Goal: Use online tool/utility: Use online tool/utility

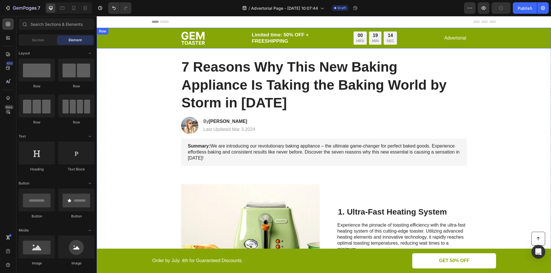
click at [132, 38] on div "Image Limited time: 50% OFF + FREESHIPPING Text Block 00 HRS 19 MIN 14 SEC Coun…" at bounding box center [323, 38] width 443 height 14
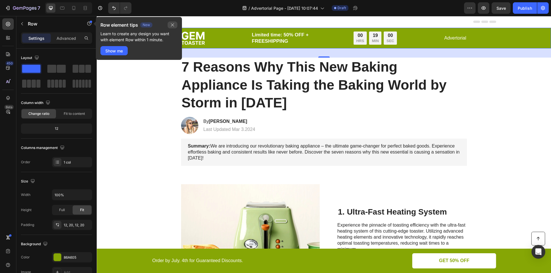
click at [174, 26] on icon "button" at bounding box center [172, 25] width 5 height 5
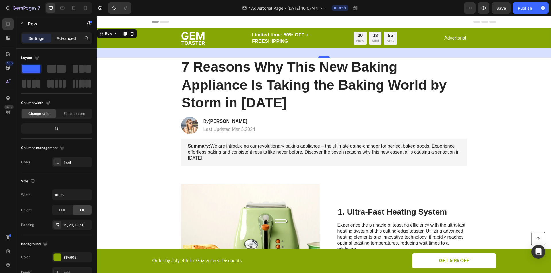
click at [65, 36] on p "Advanced" at bounding box center [67, 38] width 20 height 6
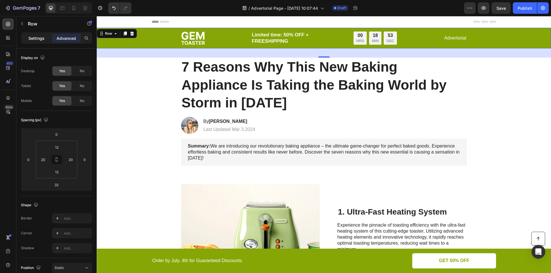
click at [34, 41] on div "Settings" at bounding box center [36, 38] width 29 height 9
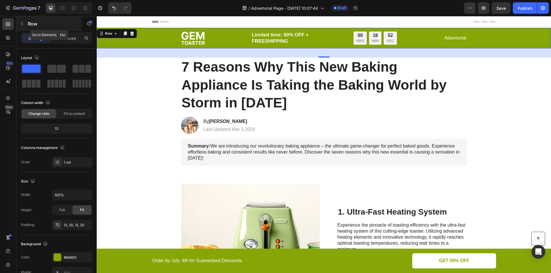
click at [22, 25] on icon "button" at bounding box center [22, 23] width 2 height 3
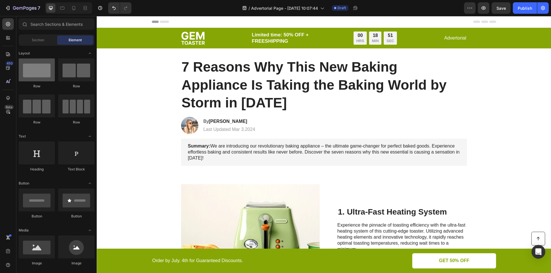
click at [38, 74] on div at bounding box center [37, 70] width 36 height 23
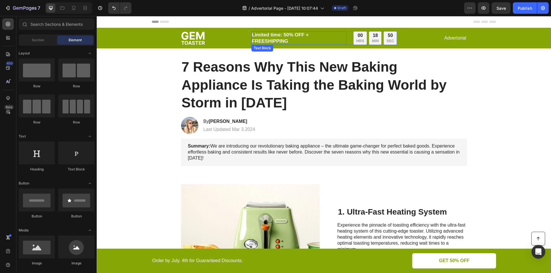
click at [308, 41] on p "Limited time: 50% OFF + FREESHIPPING" at bounding box center [299, 38] width 94 height 13
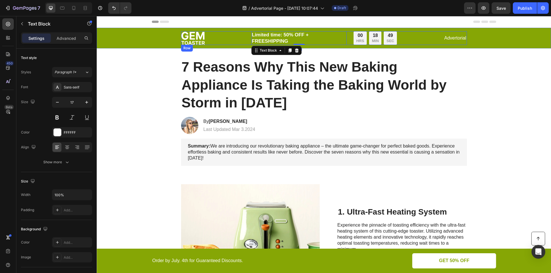
click at [226, 44] on div "Image Limited time: 50% OFF + FREESHIPPING Text Block 0 00 HRS 18 MIN 49 SEC Co…" at bounding box center [324, 38] width 286 height 14
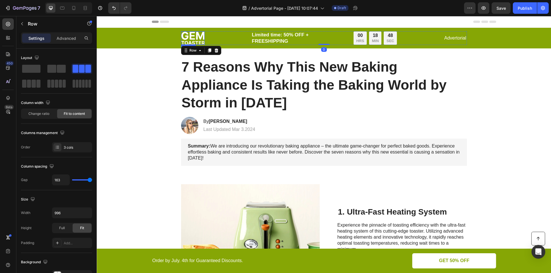
click at [150, 41] on div "Image Limited time: 50% OFF + FREESHIPPING Text Block 00 HRS 18 MIN 48 SEC Coun…" at bounding box center [323, 38] width 443 height 14
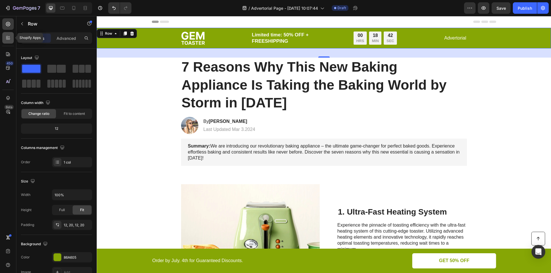
click at [10, 38] on icon at bounding box center [9, 39] width 2 height 2
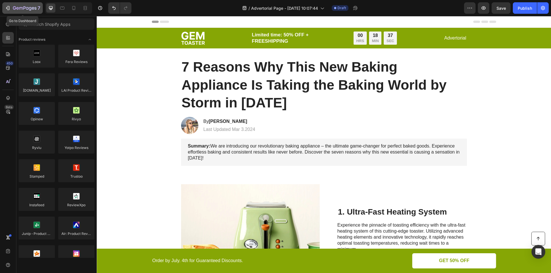
click at [5, 7] on icon "button" at bounding box center [8, 8] width 6 height 6
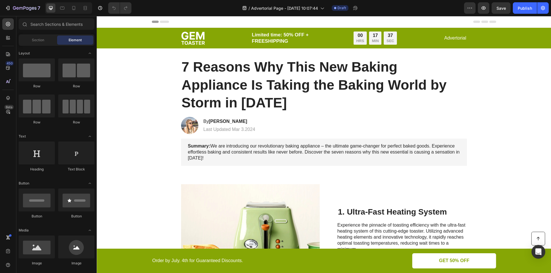
click at [299, 19] on div "Header" at bounding box center [324, 21] width 344 height 11
click at [40, 41] on span "Section" at bounding box center [38, 40] width 12 height 5
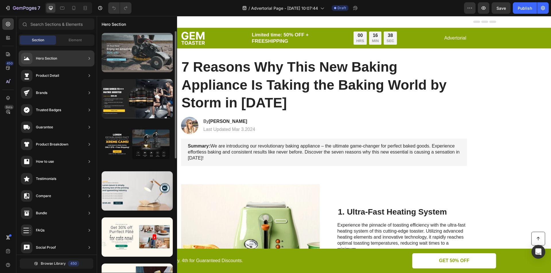
click at [153, 54] on div at bounding box center [137, 52] width 71 height 39
click at [147, 54] on div at bounding box center [137, 52] width 71 height 39
click at [127, 58] on div at bounding box center [137, 52] width 71 height 39
click at [118, 52] on div at bounding box center [137, 52] width 71 height 39
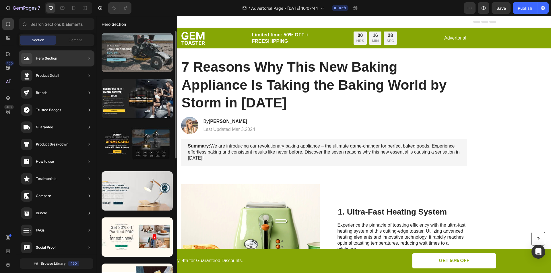
click at [118, 52] on div at bounding box center [137, 52] width 71 height 39
click at [138, 65] on div at bounding box center [137, 52] width 71 height 39
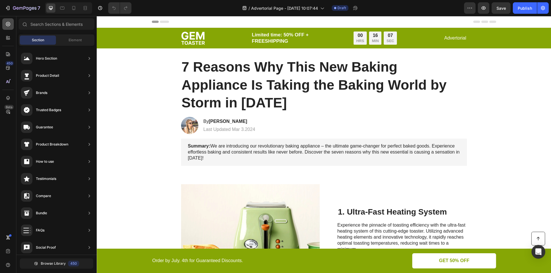
click at [8, 24] on icon at bounding box center [8, 24] width 2 height 2
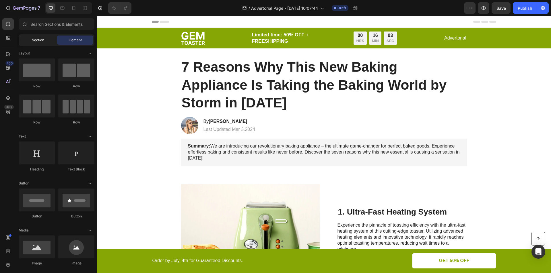
click at [42, 39] on span "Section" at bounding box center [38, 40] width 12 height 5
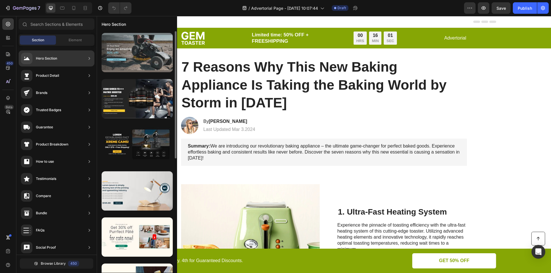
click at [138, 49] on div at bounding box center [137, 52] width 71 height 39
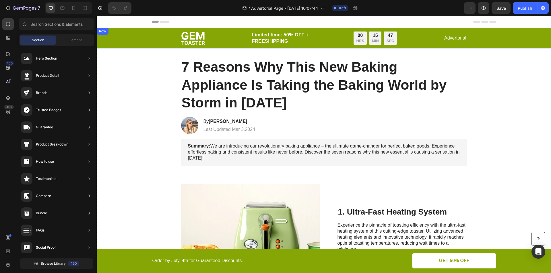
click at [163, 42] on div "Image Limited time: 50% OFF + FREESHIPPING Text Block 00 HRS 15 MIN 47 SEC Coun…" at bounding box center [323, 38] width 443 height 14
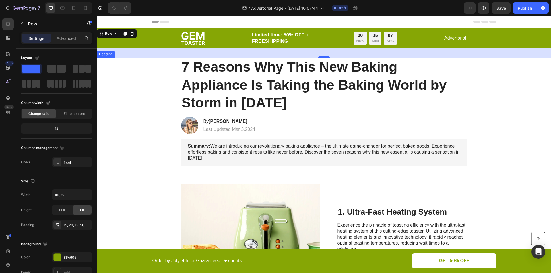
click at [150, 95] on div "7 Reasons Why This New Baking Appliance Is Taking the Baking World by Storm in …" at bounding box center [323, 85] width 443 height 55
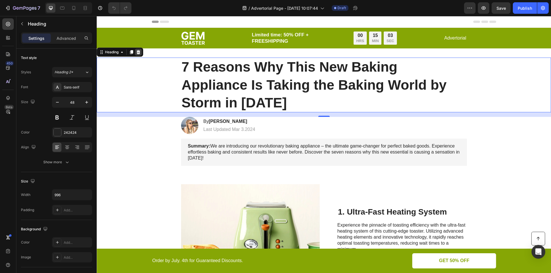
click at [139, 53] on icon at bounding box center [139, 52] width 4 height 4
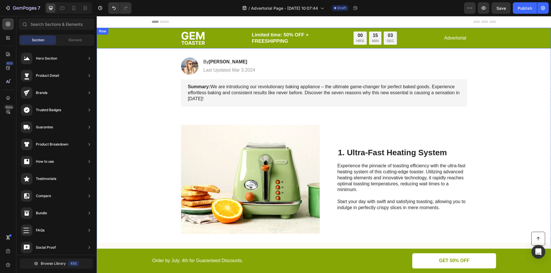
click at [145, 37] on div "Image Limited time: 50% OFF + FREESHIPPING Text Block 00 HRS 15 MIN 03 SEC Coun…" at bounding box center [323, 38] width 443 height 14
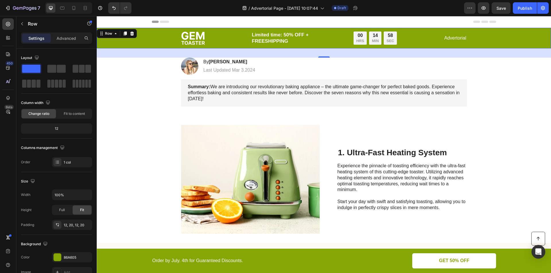
click at [143, 38] on div "Image Limited time: 50% OFF + FREESHIPPING Text Block 00 HRS 14 MIN 58 SEC Coun…" at bounding box center [323, 38] width 443 height 14
click at [132, 34] on icon at bounding box center [132, 33] width 5 height 5
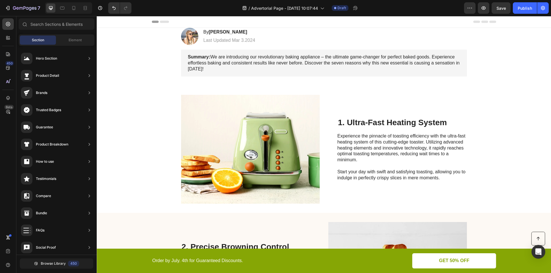
click at [130, 23] on div "Header" at bounding box center [324, 22] width 454 height 12
click at [135, 19] on div "Header" at bounding box center [324, 22] width 454 height 12
click at [107, 22] on div "Header" at bounding box center [110, 21] width 21 height 7
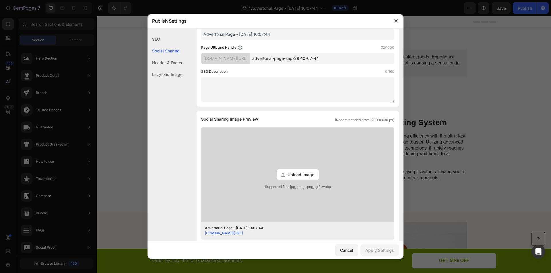
scroll to position [67, 0]
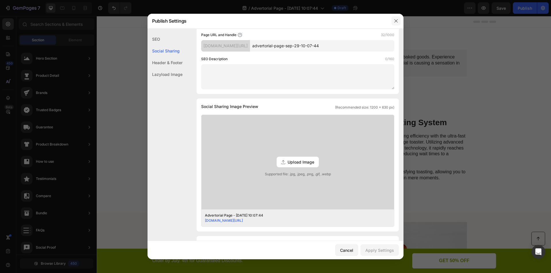
click at [394, 21] on icon "button" at bounding box center [396, 21] width 5 height 5
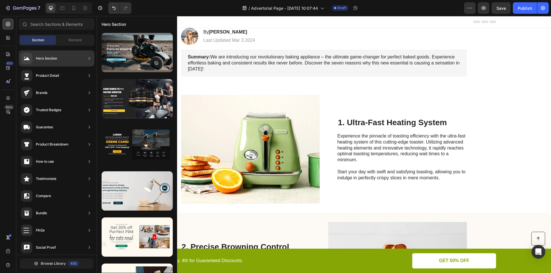
click at [48, 56] on div "Hero Section" at bounding box center [46, 59] width 21 height 6
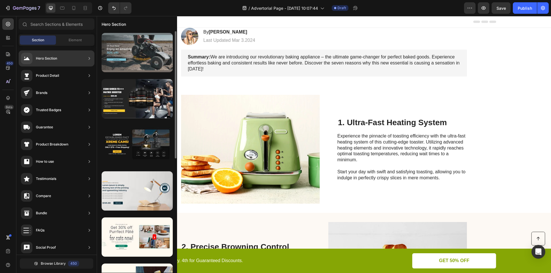
click at [136, 52] on div at bounding box center [137, 52] width 71 height 39
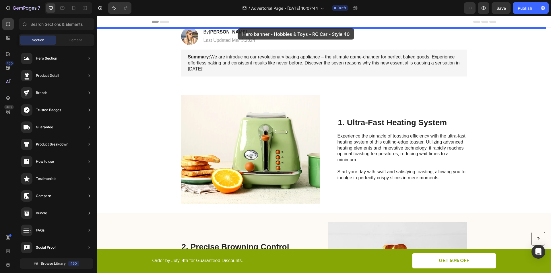
drag, startPoint x: 234, startPoint y: 71, endPoint x: 238, endPoint y: 29, distance: 42.4
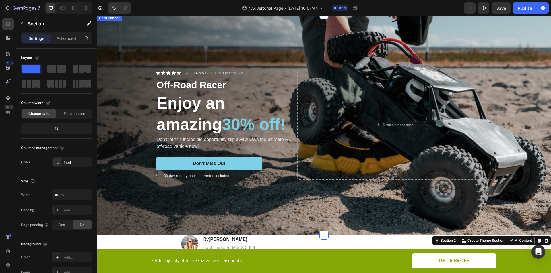
scroll to position [0, 0]
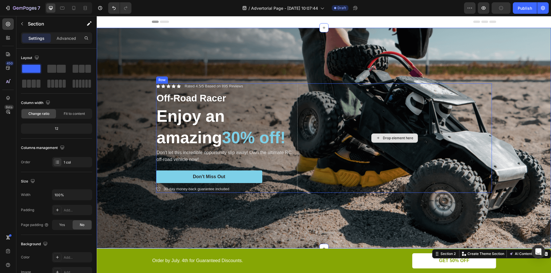
click at [392, 136] on div "Drop element here" at bounding box center [398, 138] width 30 height 5
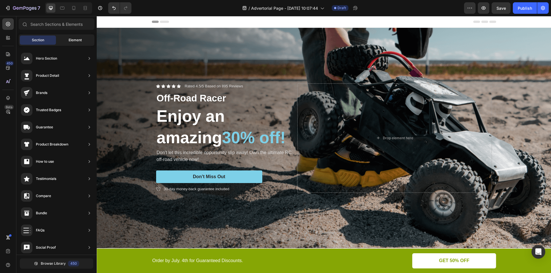
click at [70, 41] on span "Element" at bounding box center [75, 40] width 13 height 5
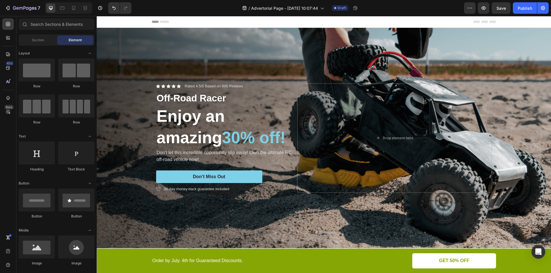
scroll to position [67, 0]
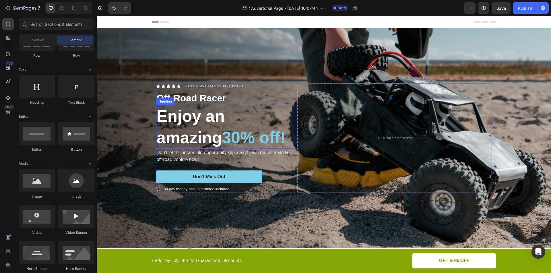
click at [218, 128] on h2 "Enjoy an amazing 30% off!" at bounding box center [225, 127] width 139 height 44
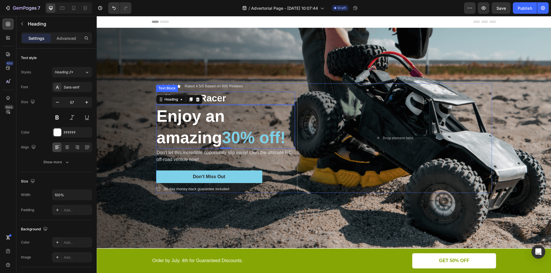
click at [209, 99] on p "Off-Road Racer" at bounding box center [226, 98] width 138 height 12
click at [208, 120] on h2 "Enjoy an amazing 30% off!" at bounding box center [225, 127] width 139 height 44
click at [193, 159] on p "Don't let this incredible opportunity slip away! Own the ultimate RC off-road v…" at bounding box center [226, 156] width 138 height 14
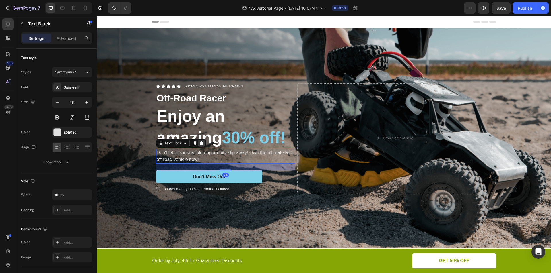
click at [201, 143] on icon at bounding box center [201, 143] width 5 height 5
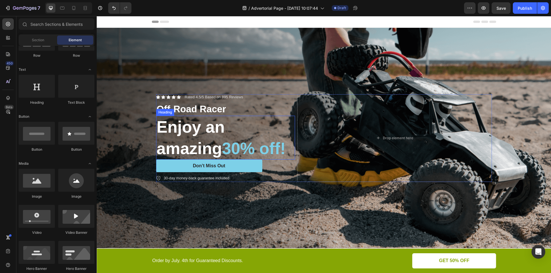
click at [198, 140] on h2 "Enjoy an amazing 30% off!" at bounding box center [225, 138] width 139 height 44
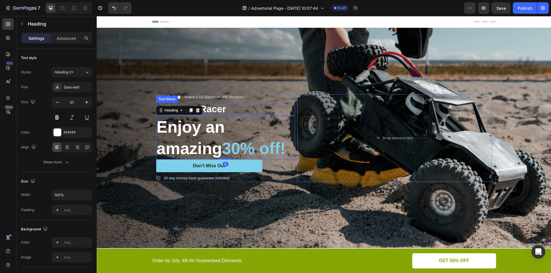
click at [210, 103] on p "Off-Road Racer" at bounding box center [226, 109] width 138 height 12
click at [210, 108] on p "Off-Road Racer" at bounding box center [226, 109] width 138 height 12
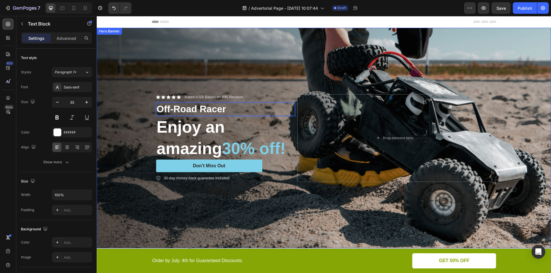
click at [126, 123] on div "Background Image" at bounding box center [324, 138] width 454 height 221
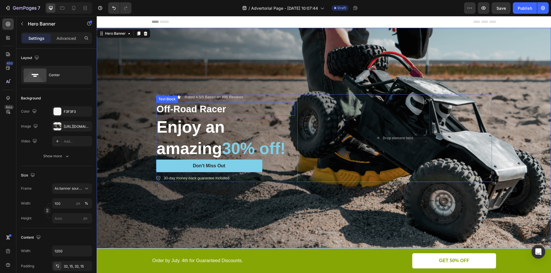
click at [215, 110] on p "Off-Road Racer" at bounding box center [226, 109] width 138 height 12
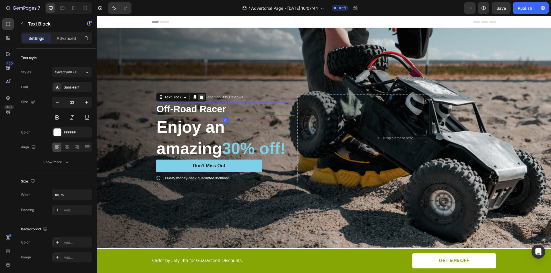
click at [199, 95] on icon at bounding box center [201, 97] width 5 height 5
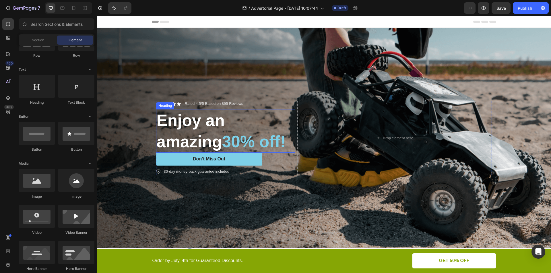
click at [195, 130] on h2 "Enjoy an amazing 30% off!" at bounding box center [225, 131] width 139 height 44
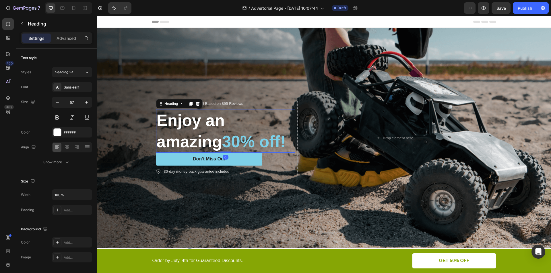
click at [194, 128] on h2 "Enjoy an amazing 30% off!" at bounding box center [225, 131] width 139 height 44
click at [194, 128] on p "Enjoy an amazing 30% off!" at bounding box center [226, 131] width 138 height 42
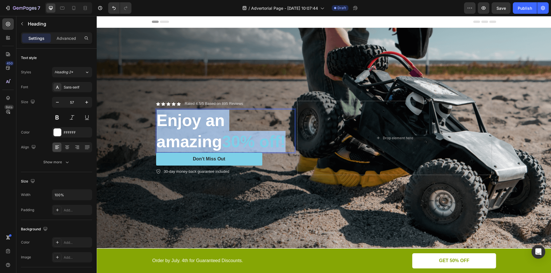
click at [194, 128] on p "Enjoy an amazing 30% off!" at bounding box center [226, 131] width 138 height 42
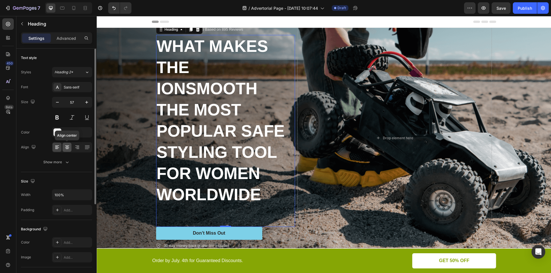
click at [69, 148] on icon at bounding box center [67, 148] width 6 height 6
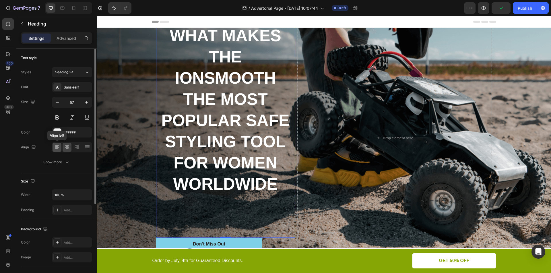
click at [57, 148] on icon at bounding box center [57, 148] width 4 height 1
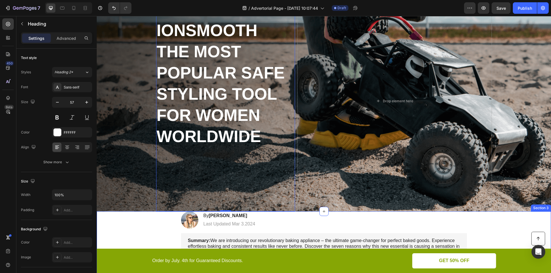
scroll to position [0, 0]
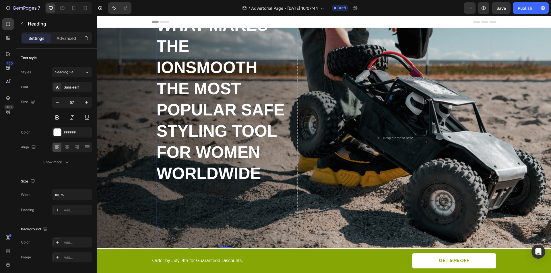
click at [212, 104] on strong "WHAT MAKES THE IONSMOOTH THE MOST POPULAR SAFE STYLING TOOL FOR WOMEN WORLDWIDE" at bounding box center [221, 99] width 128 height 167
click at [58, 103] on icon "button" at bounding box center [58, 103] width 6 height 6
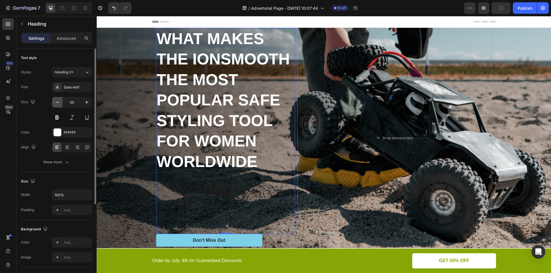
click at [58, 103] on icon "button" at bounding box center [58, 103] width 6 height 6
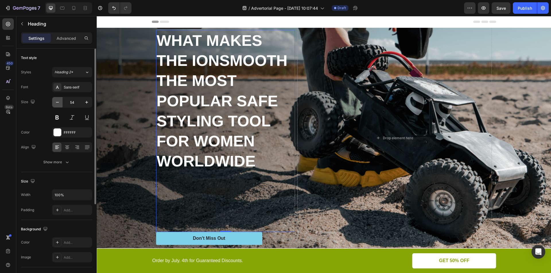
click at [58, 103] on icon "button" at bounding box center [58, 103] width 6 height 6
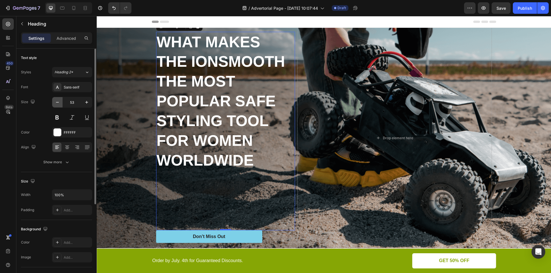
click at [58, 103] on icon "button" at bounding box center [58, 103] width 6 height 6
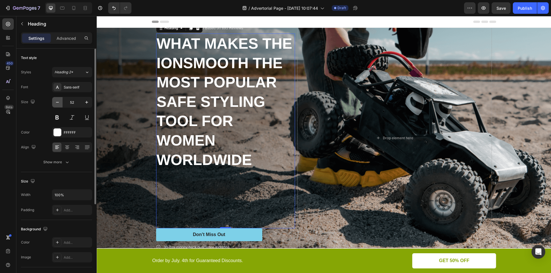
click at [58, 103] on icon "button" at bounding box center [58, 103] width 6 height 6
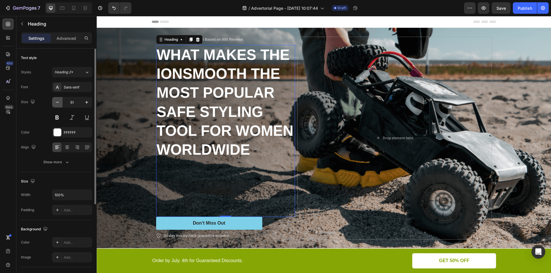
click at [58, 103] on icon "button" at bounding box center [58, 103] width 6 height 6
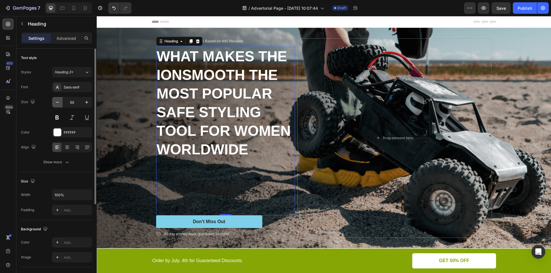
click at [58, 103] on icon "button" at bounding box center [58, 103] width 6 height 6
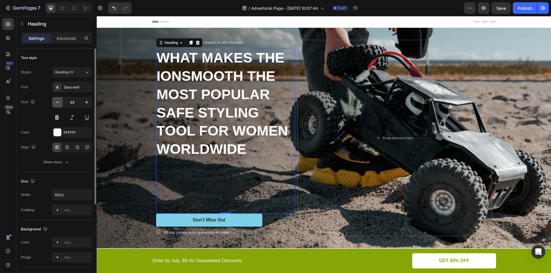
click at [58, 102] on icon "button" at bounding box center [58, 103] width 6 height 6
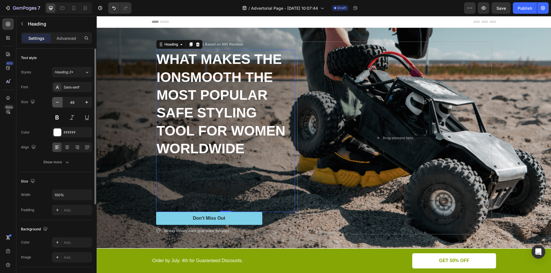
click at [58, 102] on icon "button" at bounding box center [57, 102] width 3 height 1
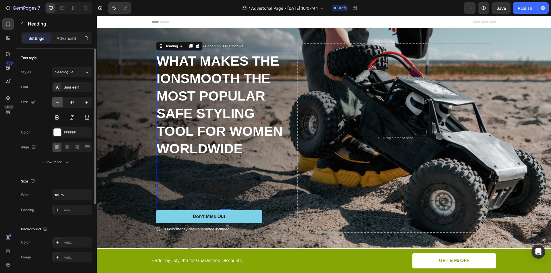
click at [58, 102] on icon "button" at bounding box center [57, 102] width 3 height 1
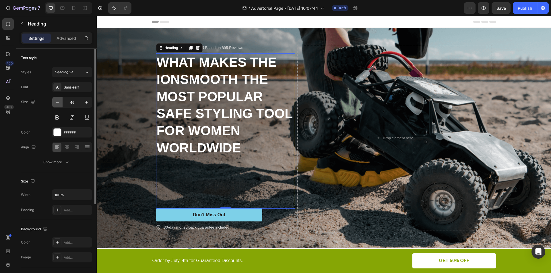
click at [58, 102] on icon "button" at bounding box center [57, 102] width 3 height 1
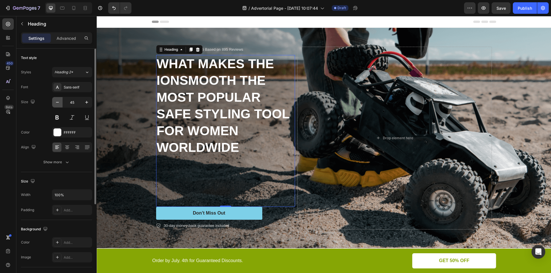
click at [58, 102] on icon "button" at bounding box center [57, 102] width 3 height 1
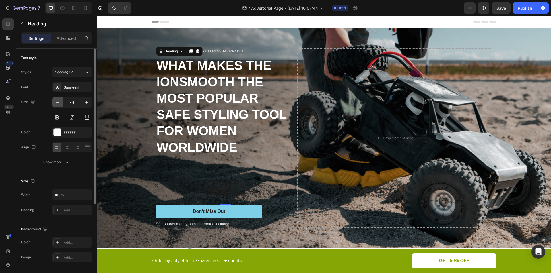
click at [58, 102] on icon "button" at bounding box center [57, 102] width 3 height 1
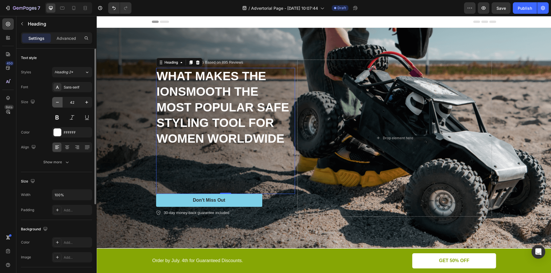
click at [58, 102] on icon "button" at bounding box center [57, 102] width 3 height 1
type input "41"
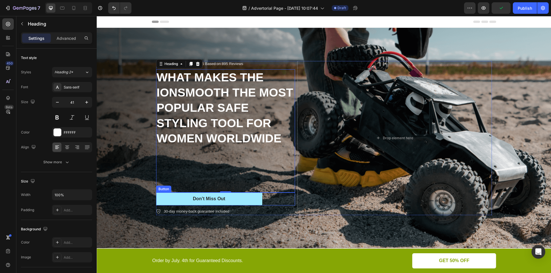
click at [203, 195] on button "Don’t Miss Out" at bounding box center [209, 199] width 106 height 13
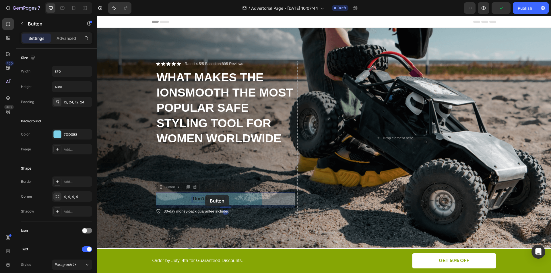
drag, startPoint x: 205, startPoint y: 195, endPoint x: 206, endPoint y: 188, distance: 7.8
click at [206, 188] on div "Icon Icon Icon Icon Icon Icon List Rated 4.5/5 Based on 895 Reviews Text Block …" at bounding box center [225, 138] width 139 height 154
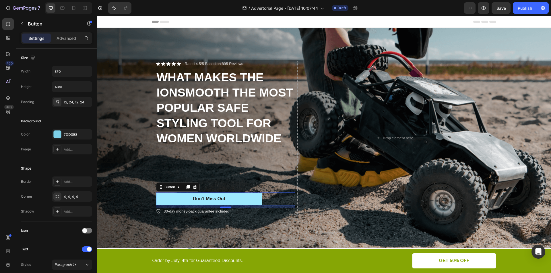
click at [172, 198] on button "Don’t Miss Out" at bounding box center [209, 199] width 106 height 13
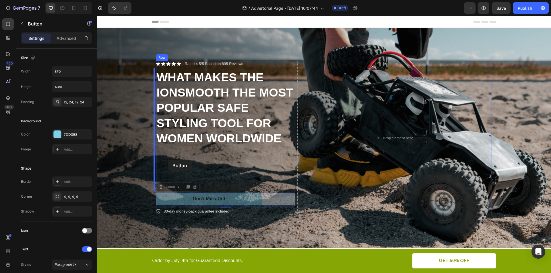
drag, startPoint x: 163, startPoint y: 197, endPoint x: 168, endPoint y: 160, distance: 37.3
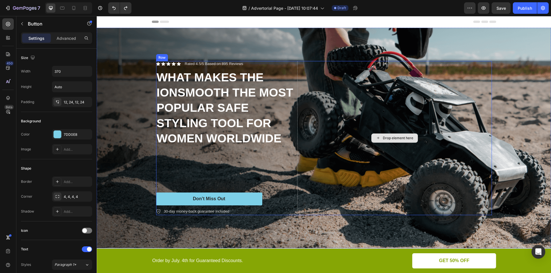
click at [353, 118] on div "Drop element here" at bounding box center [394, 138] width 195 height 154
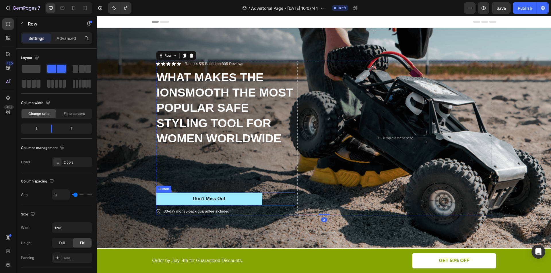
click at [256, 201] on button "Don’t Miss Out" at bounding box center [209, 199] width 106 height 13
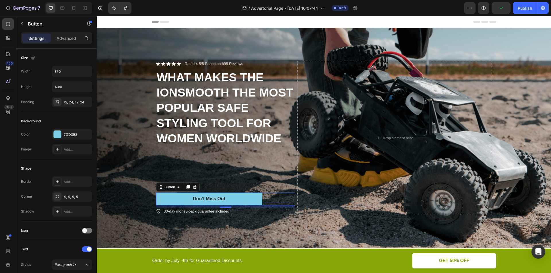
click at [34, 38] on p "Settings" at bounding box center [36, 38] width 16 height 6
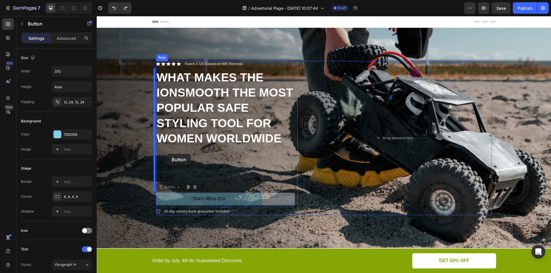
drag, startPoint x: 164, startPoint y: 198, endPoint x: 167, endPoint y: 154, distance: 44.0
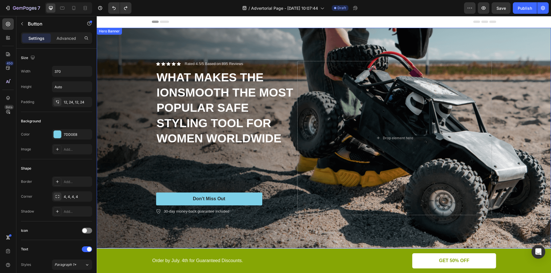
click at [320, 236] on div "Background Image" at bounding box center [324, 138] width 454 height 221
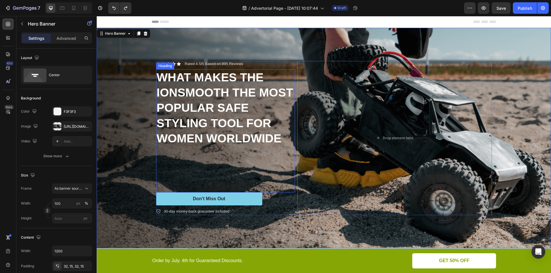
click at [224, 117] on strong "WHAT MAKES THE IONSMOOTH THE MOST POPULAR SAFE STYLING TOOL FOR WOMEN WORLDWIDE" at bounding box center [225, 108] width 137 height 74
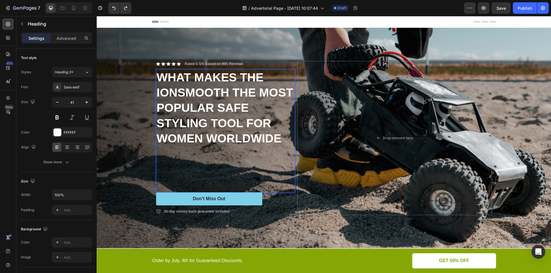
click at [273, 186] on p "WHAT MAKES THE IONSMOOTH THE MOST POPULAR SAFE STYLING TOOL FOR WOMEN WORLDWIDE" at bounding box center [226, 131] width 138 height 122
click at [239, 176] on p "WHAT MAKES THE IONSMOOTH THE MOST POPULAR SAFE STYLING TOOL FOR WOMEN WORLDWIDE" at bounding box center [226, 131] width 138 height 122
click at [284, 228] on div "Background Image" at bounding box center [324, 138] width 454 height 221
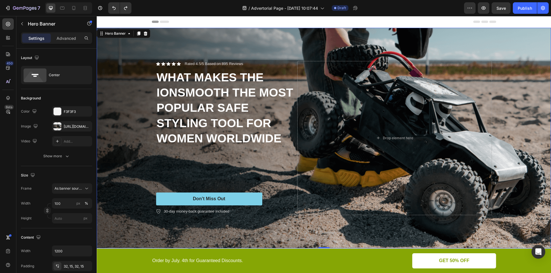
click at [123, 210] on div "Background Image" at bounding box center [324, 138] width 454 height 221
click at [66, 155] on icon "button" at bounding box center [67, 156] width 6 height 6
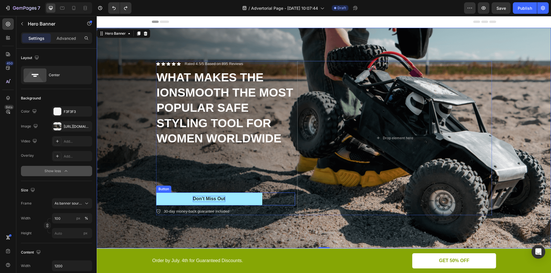
click at [193, 197] on div "Don’t Miss Out" at bounding box center [209, 199] width 32 height 6
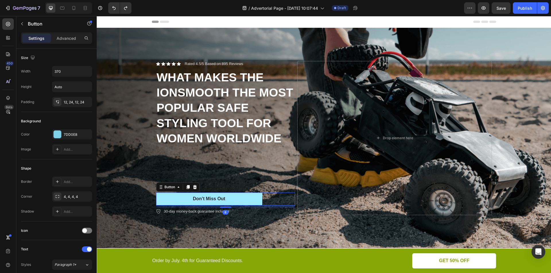
click at [177, 199] on button "Don’t Miss Out" at bounding box center [209, 199] width 106 height 13
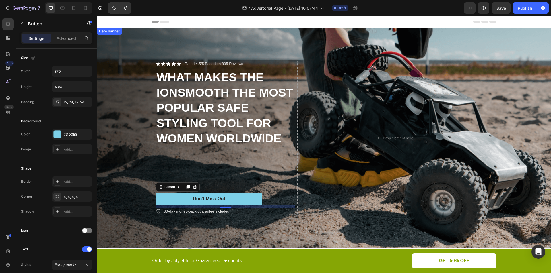
click at [121, 159] on div "Background Image" at bounding box center [324, 138] width 454 height 221
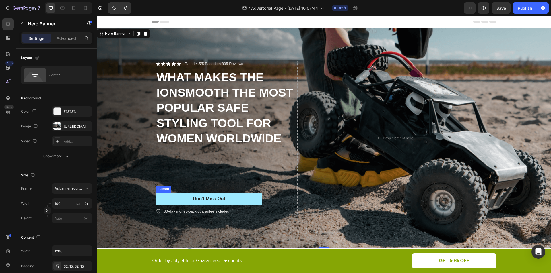
click at [170, 199] on button "Don’t Miss Out" at bounding box center [209, 199] width 106 height 13
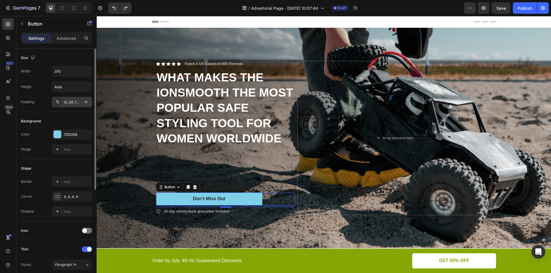
click at [71, 102] on div "12, 24, 12, 24" at bounding box center [72, 102] width 17 height 5
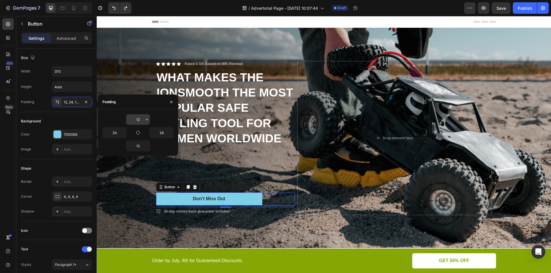
click at [137, 121] on input "12" at bounding box center [138, 119] width 24 height 10
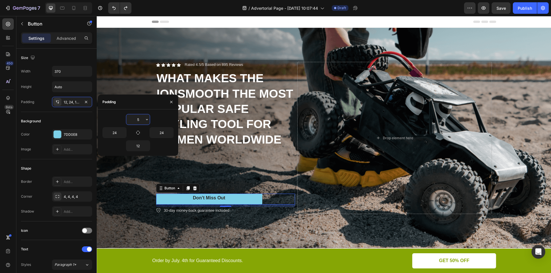
click at [142, 119] on input "5" at bounding box center [138, 119] width 24 height 10
type input "12"
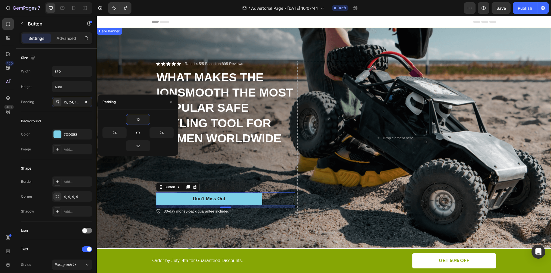
click at [139, 205] on div "Background Image" at bounding box center [324, 138] width 454 height 221
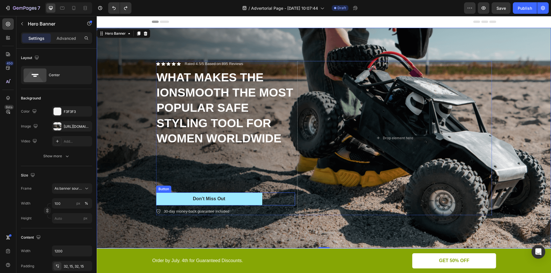
click at [176, 202] on button "Don’t Miss Out" at bounding box center [209, 199] width 106 height 13
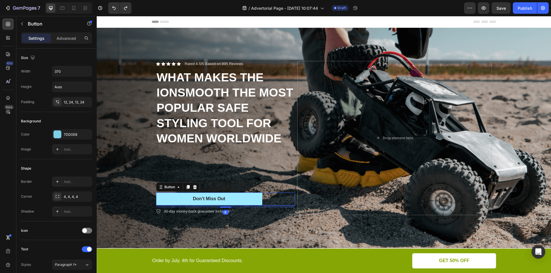
click at [176, 200] on button "Don’t Miss Out" at bounding box center [209, 199] width 106 height 13
click at [196, 117] on strong "WHAT MAKES THE IONSMOOTH THE MOST POPULAR SAFE STYLING TOOL FOR WOMEN WORLDWIDE" at bounding box center [225, 108] width 137 height 74
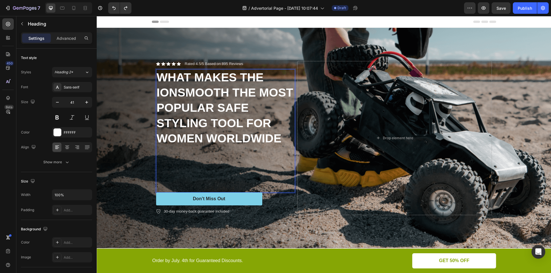
click at [214, 129] on p "WHAT MAKES THE IONSMOOTH THE MOST POPULAR SAFE STYLING TOOL FOR WOMEN WORLDWIDE" at bounding box center [226, 131] width 138 height 122
click at [219, 145] on p "WHAT MAKES THE IONSMOOTH THE MOST POPULAR SAFE STYLING TOOL FOR WOMEN WORLDWIDE" at bounding box center [226, 131] width 138 height 122
click at [337, 230] on div "Background Image" at bounding box center [324, 138] width 454 height 221
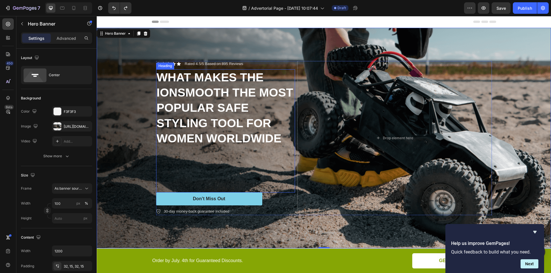
click at [228, 120] on strong "WHAT MAKES THE IONSMOOTH THE MOST POPULAR SAFE STYLING TOOL FOR WOMEN WORLDWIDE" at bounding box center [225, 108] width 137 height 74
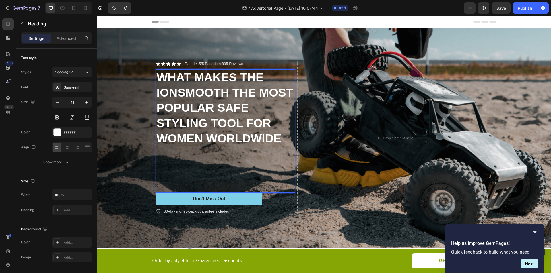
click at [199, 135] on strong "WHAT MAKES THE IONSMOOTH THE MOST POPULAR SAFE STYLING TOOL FOR WOMEN WORLDWIDE" at bounding box center [225, 108] width 137 height 74
click at [208, 121] on strong "WHAT MAKES THE IONSMOOTH THE MOST POPULAR SAFE STYLING TOOL FOR WOMEN WORLDWIDE" at bounding box center [225, 108] width 137 height 74
click at [201, 134] on strong "WHAT MAKES THE IONSMOOTH THE MOST POPULAR SAFE STYLING TOOL FOR WOMEN WORLDWIDE" at bounding box center [225, 108] width 137 height 74
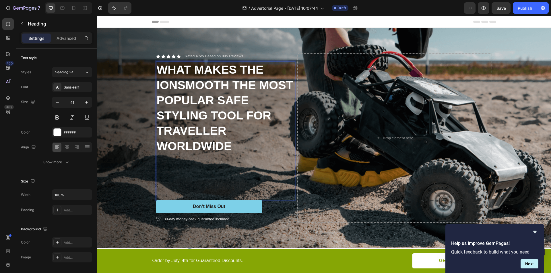
click at [231, 143] on p "WHAT MAKES THE IONSMOOTH THE MOST POPULAR SAFE STYLING TOOL FOR TRAVELLER WORLD…" at bounding box center [226, 131] width 138 height 138
click at [246, 114] on strong "WHAT MAKES THE IONSMOOTH THE MOST POPULAR SAFE STYLING TOOL FOR TRAVELLER WORLD…" at bounding box center [225, 108] width 137 height 90
click at [287, 112] on p "WHAT MAKES THE IONSMOOTH THE MOST POPULAR SAFE STYLING TOOL FOR TRAVELLER WORLD…" at bounding box center [226, 131] width 138 height 138
click at [67, 146] on icon at bounding box center [67, 148] width 6 height 6
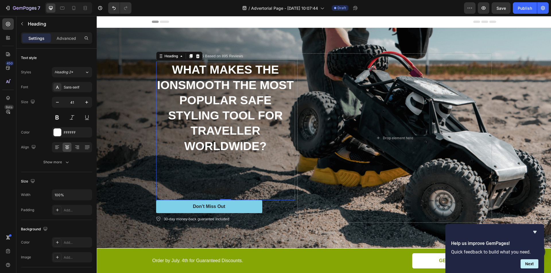
click at [231, 135] on strong "WHAT MAKES THE IONSMOOTH THE MOST POPULAR SAFE STYLING TOOL FOR TRAVELLER WORLD…" at bounding box center [225, 108] width 137 height 90
click at [87, 148] on icon at bounding box center [87, 148] width 6 height 6
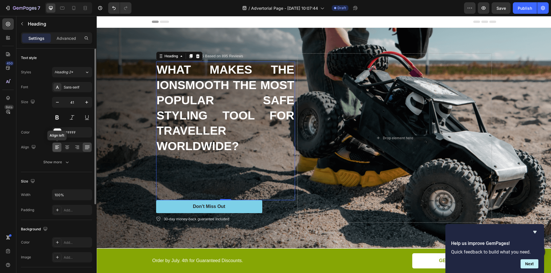
click at [54, 148] on icon at bounding box center [57, 148] width 6 height 6
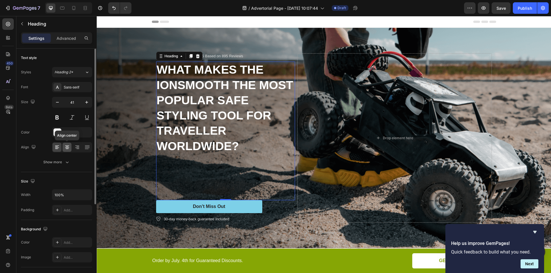
click at [65, 149] on icon at bounding box center [67, 148] width 6 height 6
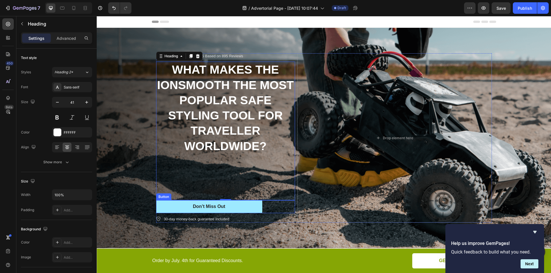
click at [254, 205] on button "Don’t Miss Out" at bounding box center [209, 207] width 106 height 13
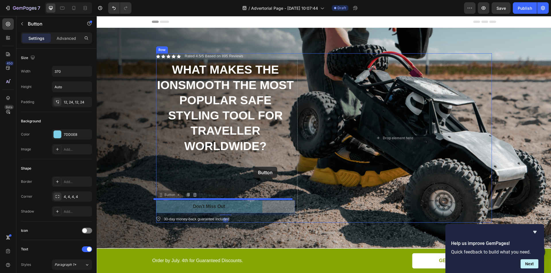
drag, startPoint x: 252, startPoint y: 205, endPoint x: 253, endPoint y: 167, distance: 37.6
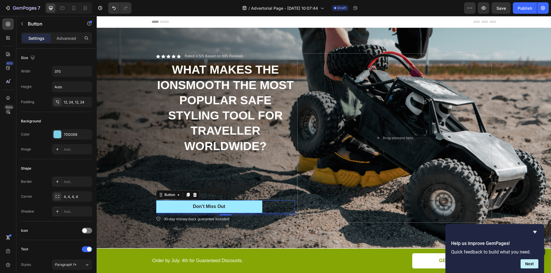
click at [256, 206] on button "Don’t Miss Out" at bounding box center [209, 207] width 106 height 13
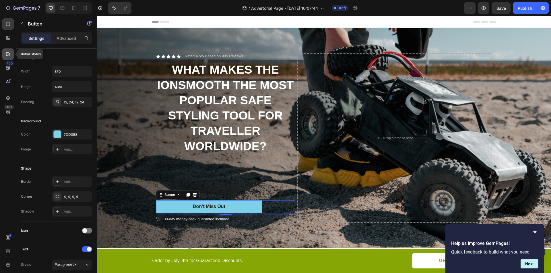
click at [7, 55] on icon at bounding box center [8, 54] width 6 height 6
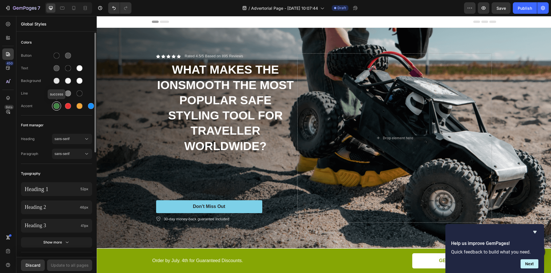
click at [56, 104] on div at bounding box center [57, 106] width 6 height 6
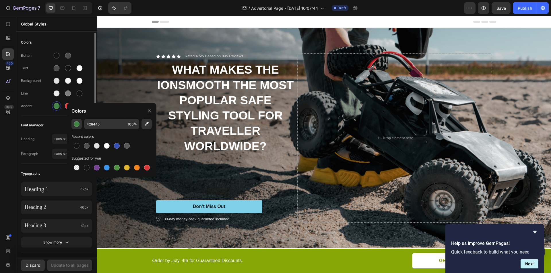
click at [85, 43] on div "Colors" at bounding box center [56, 42] width 71 height 10
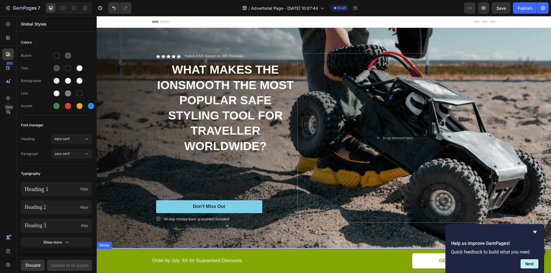
click at [124, 264] on div "Button Order by July. 4th for Guaranteed Discounts. Text Block GET 50% OFF Butt…" at bounding box center [323, 261] width 443 height 15
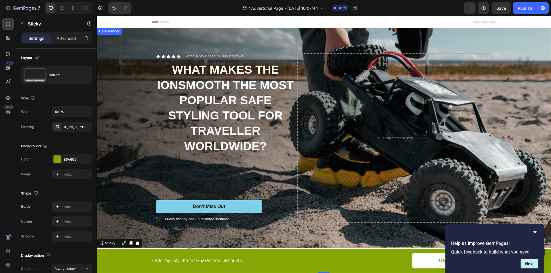
click at [115, 82] on div "Background Image" at bounding box center [324, 138] width 454 height 221
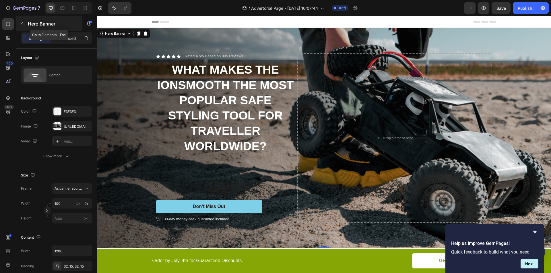
click at [22, 26] on button "button" at bounding box center [22, 23] width 9 height 9
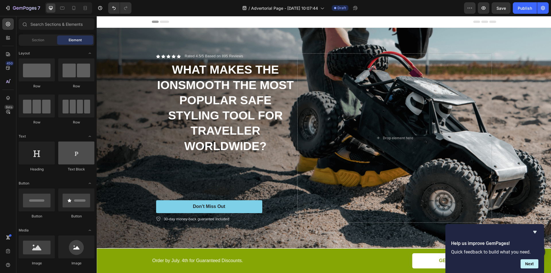
scroll to position [67, 0]
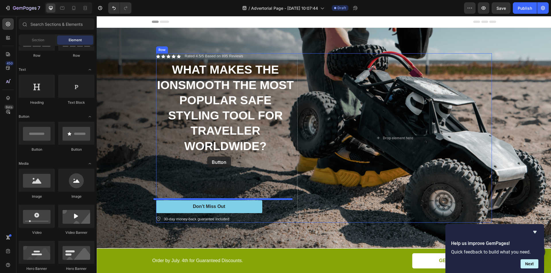
drag, startPoint x: 130, startPoint y: 150, endPoint x: 207, endPoint y: 157, distance: 77.7
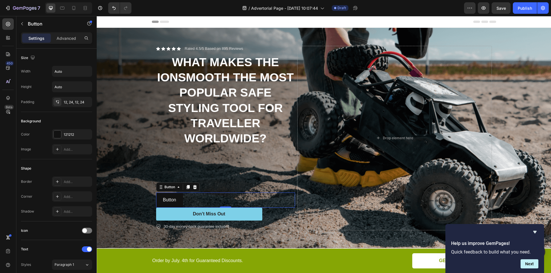
click at [206, 201] on div "Button Button 0" at bounding box center [225, 200] width 139 height 15
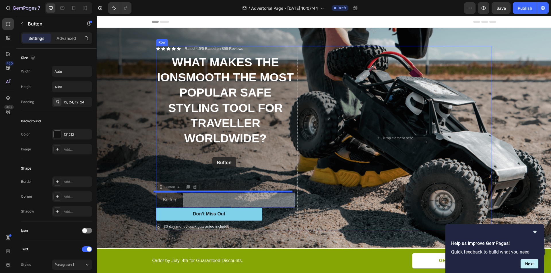
drag, startPoint x: 202, startPoint y: 201, endPoint x: 212, endPoint y: 157, distance: 45.4
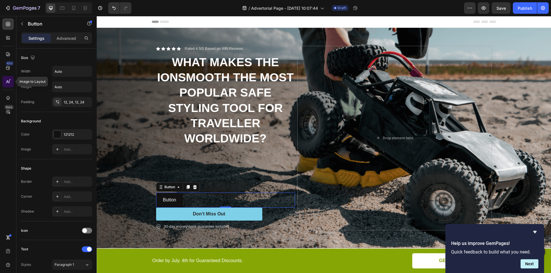
click at [7, 82] on icon at bounding box center [8, 82] width 6 height 6
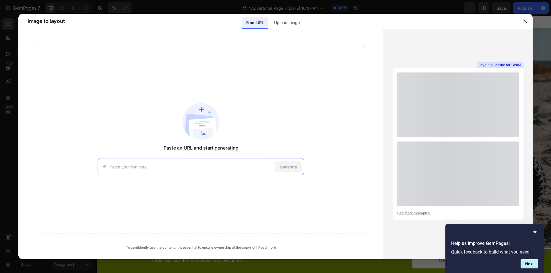
click at [154, 170] on input at bounding box center [191, 167] width 163 height 6
click at [130, 166] on input at bounding box center [191, 167] width 163 height 6
paste input "https://try.numoya.com/lp-travel"
type input "https://try.numoya.com/lp-travel"
click at [286, 170] on div "Generate" at bounding box center [288, 166] width 26 height 11
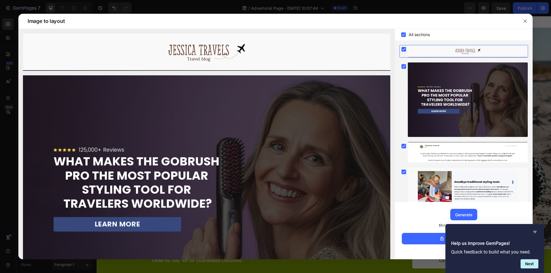
click at [535, 232] on icon "Hide survey" at bounding box center [534, 232] width 3 height 3
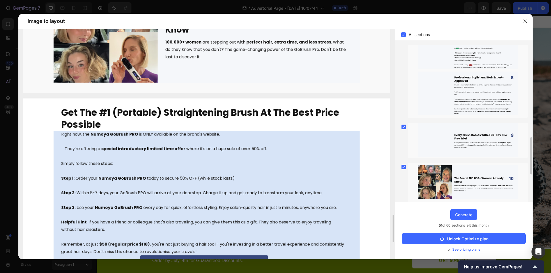
scroll to position [1697, 0]
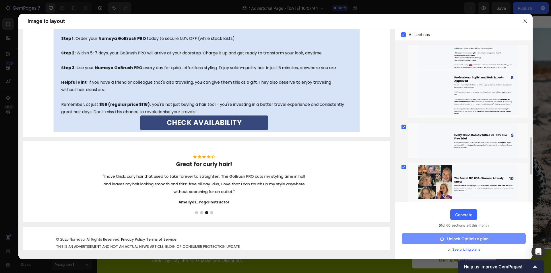
click at [437, 238] on button "Unlock Optimize plan" at bounding box center [464, 238] width 124 height 11
click at [465, 217] on div "Generate" at bounding box center [463, 215] width 17 height 6
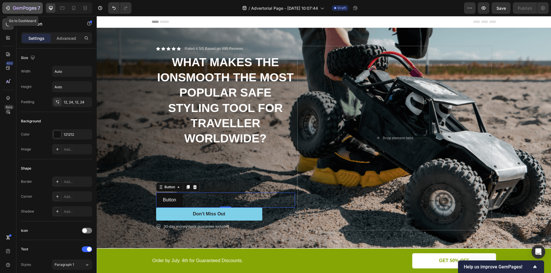
click at [7, 8] on icon "button" at bounding box center [7, 8] width 3 height 2
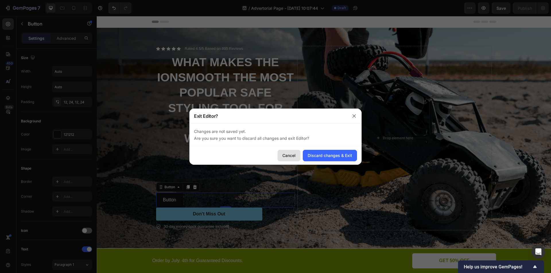
drag, startPoint x: 290, startPoint y: 153, endPoint x: 200, endPoint y: 137, distance: 91.4
click at [290, 153] on div "Cancel" at bounding box center [288, 156] width 13 height 6
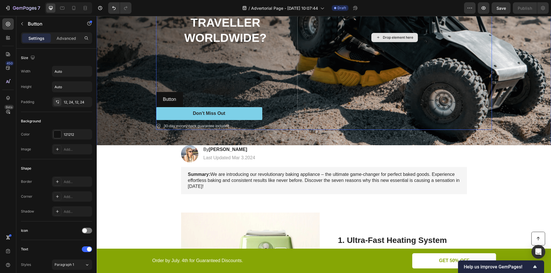
scroll to position [0, 0]
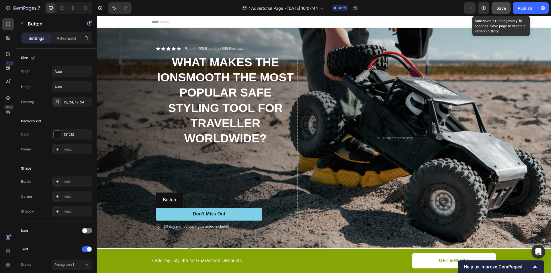
click at [503, 7] on span "Save" at bounding box center [500, 8] width 9 height 5
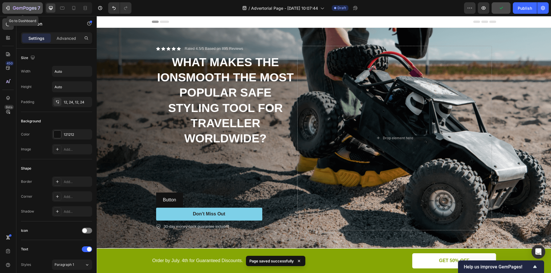
click at [8, 7] on icon "button" at bounding box center [8, 8] width 6 height 6
